Goal: Task Accomplishment & Management: Complete application form

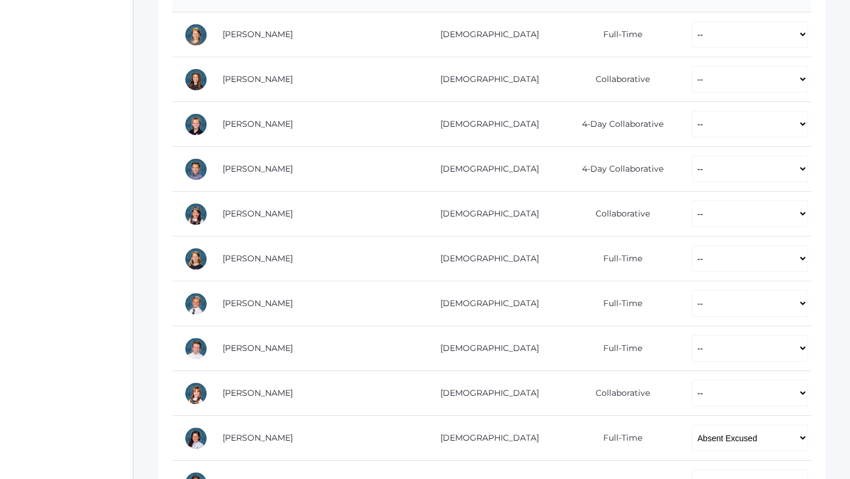
scroll to position [287, 0]
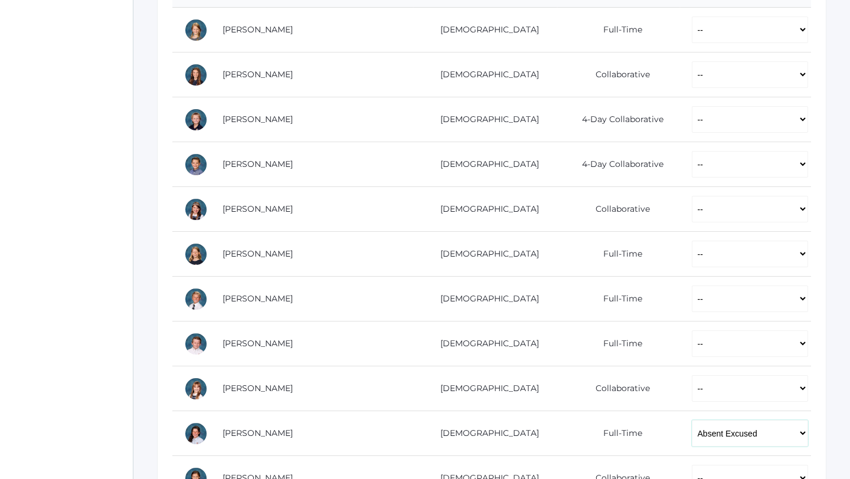
click at [698, 439] on select "-- Present Present-At-Home Tardy Excused Tardy Unexcused Absent Excused Absent …" at bounding box center [750, 433] width 116 height 27
select select "P"
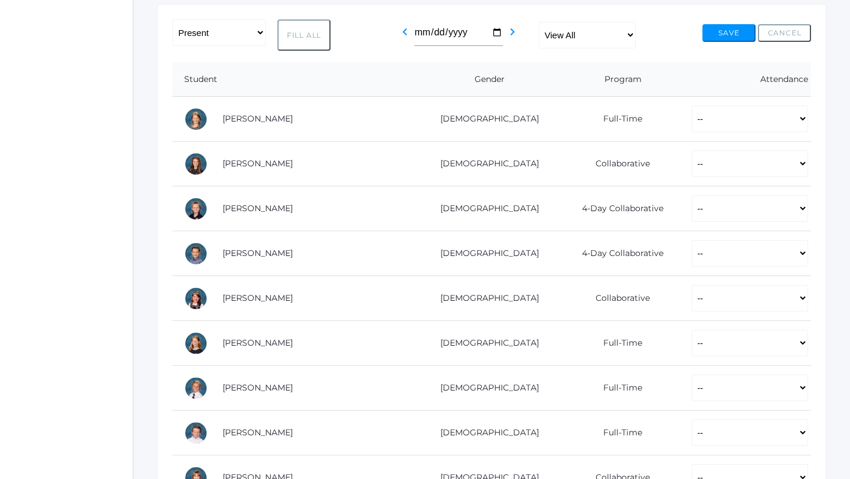
scroll to position [0, 0]
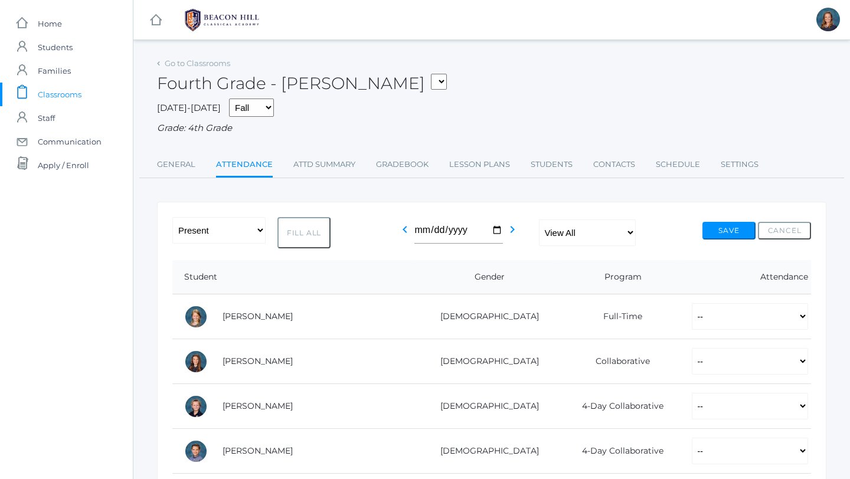
click at [309, 229] on button "Fill All" at bounding box center [303, 232] width 53 height 31
select select "P"
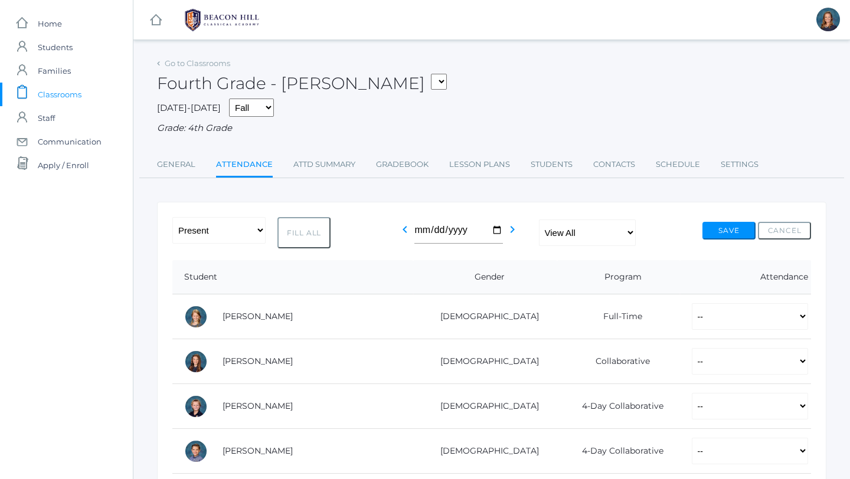
select select "P"
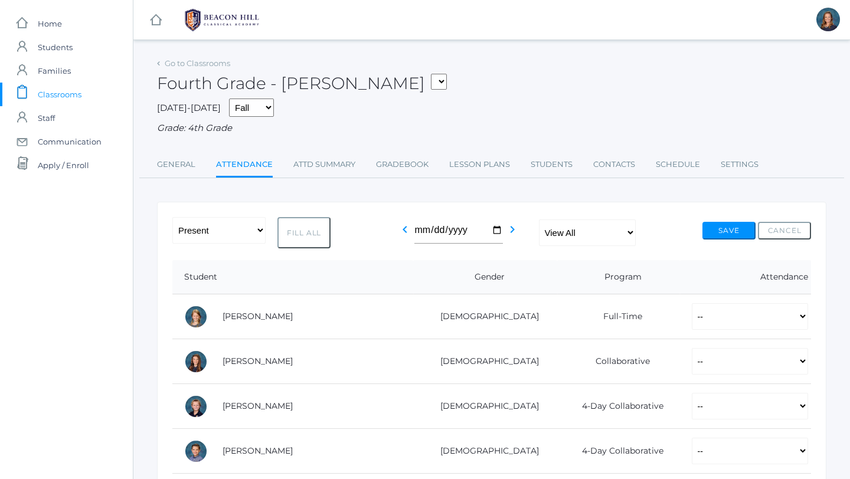
select select "P"
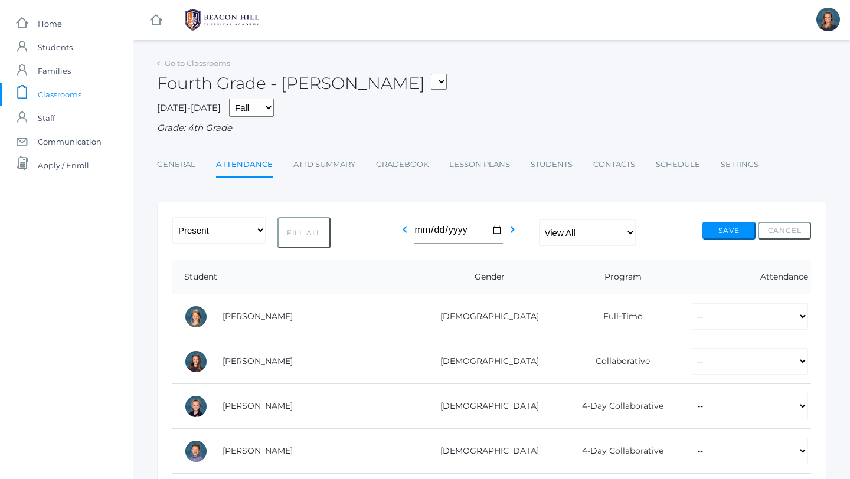
select select "P"
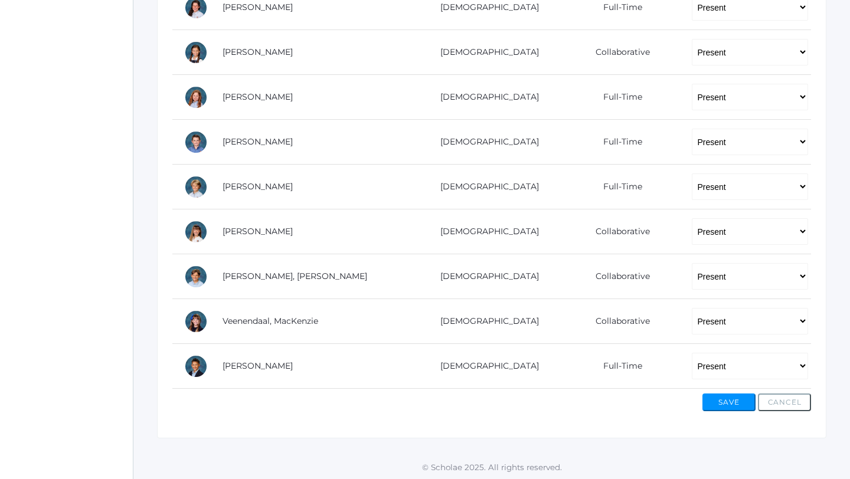
scroll to position [715, 0]
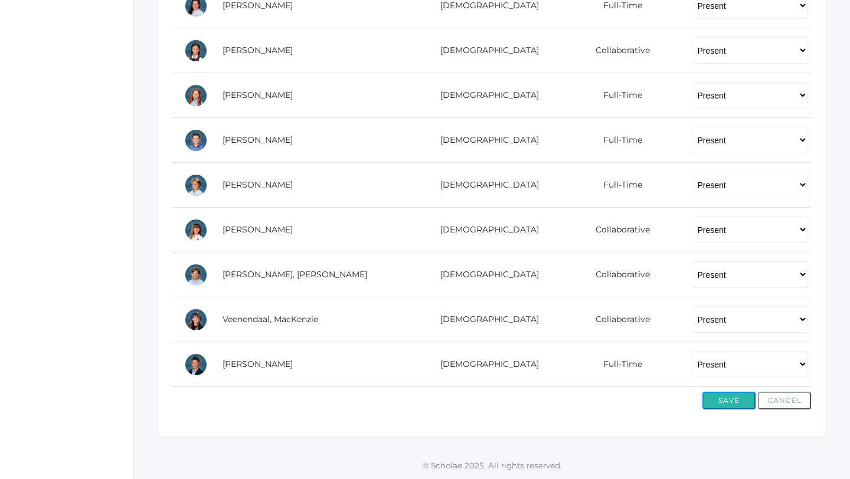
click at [717, 404] on button "Save" at bounding box center [728, 401] width 53 height 18
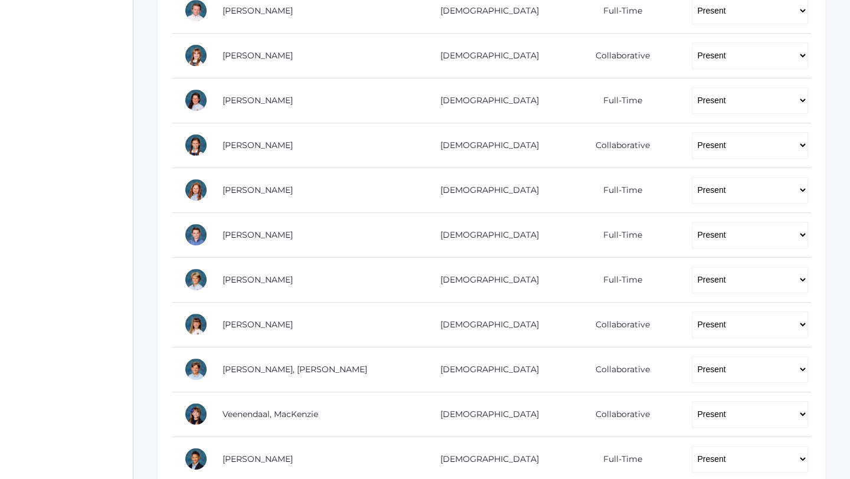
scroll to position [742, 0]
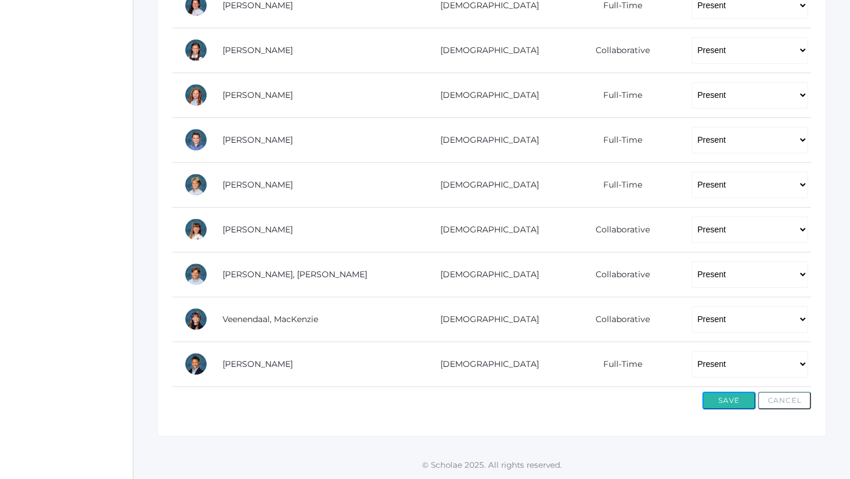
click at [717, 402] on button "Save" at bounding box center [728, 401] width 53 height 18
